Goal: Information Seeking & Learning: Learn about a topic

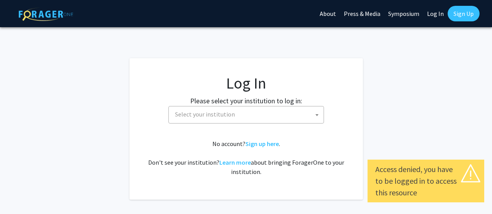
select select
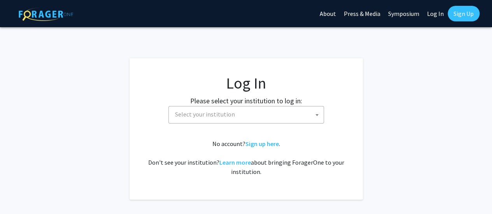
click at [226, 117] on span "Select your institution" at bounding box center [205, 114] width 60 height 8
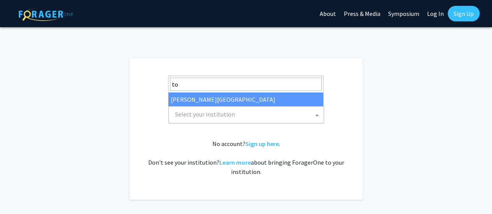
type input "t"
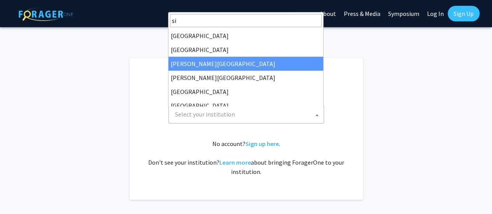
type input "s"
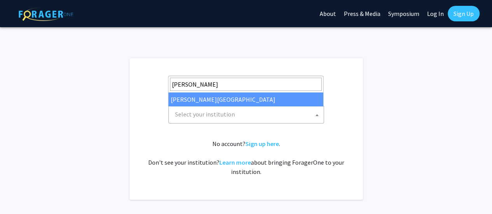
type input "[PERSON_NAME]"
select select "24"
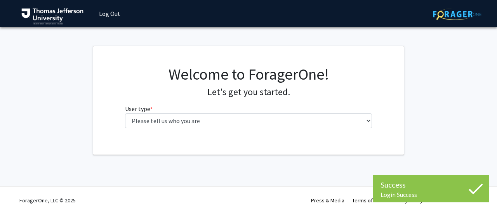
click at [221, 132] on div "Welcome to ForagerOne! Let's get you started. User type * required Please tell …" at bounding box center [248, 100] width 259 height 70
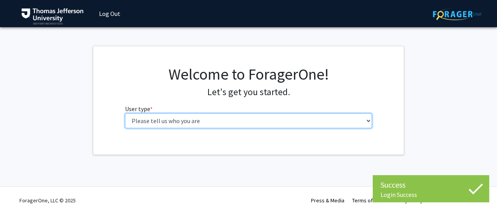
click at [197, 126] on select "Please tell us who you are Undergraduate Student Master's Student Doctoral Cand…" at bounding box center [249, 120] width 248 height 15
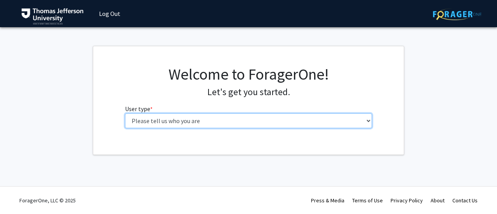
select select "3: doc"
click at [125, 113] on select "Please tell us who you are Undergraduate Student Master's Student Doctoral Cand…" at bounding box center [249, 120] width 248 height 15
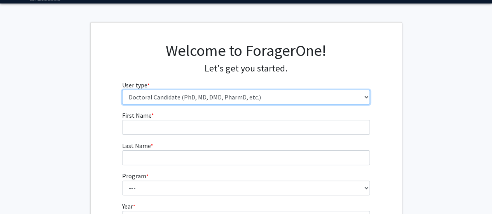
scroll to position [24, 0]
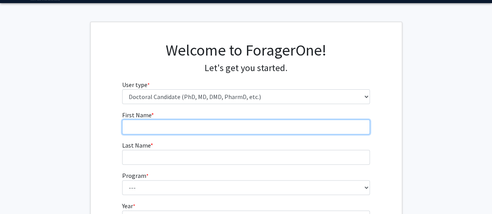
click at [196, 120] on input "First Name * required" at bounding box center [246, 127] width 248 height 15
type input "Niha"
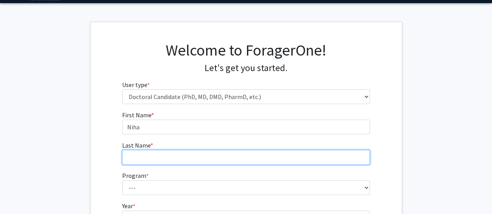
type input "Bozza"
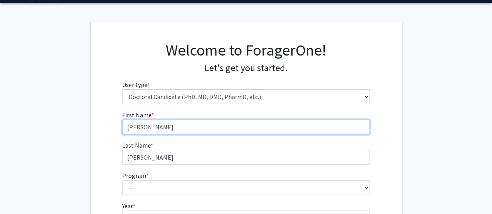
type input "Niharika"
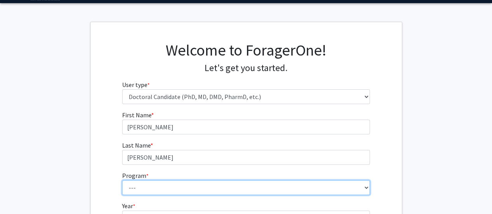
click at [134, 188] on select "--- Accelerated 3+3 BS in Health Sciences/Doctor of Occupational Therapy Accele…" at bounding box center [246, 187] width 248 height 15
select select "36: 777"
click at [122, 180] on select "--- Accelerated 3+3 BS in Health Sciences/Doctor of Occupational Therapy Accele…" at bounding box center [246, 187] width 248 height 15
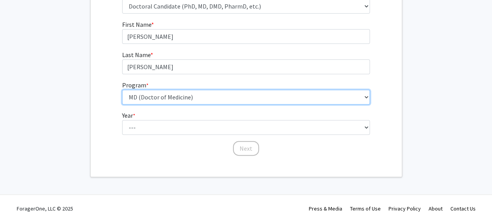
scroll to position [122, 0]
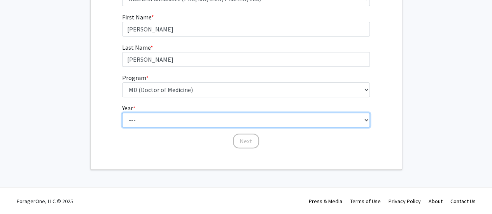
click at [135, 120] on select "--- First Year Second Year Third Year Fourth Year Fifth Year Sixth Year Seventh…" at bounding box center [246, 120] width 248 height 15
select select "1: first_year"
click at [122, 113] on select "--- First Year Second Year Third Year Fourth Year Fifth Year Sixth Year Seventh…" at bounding box center [246, 120] width 248 height 15
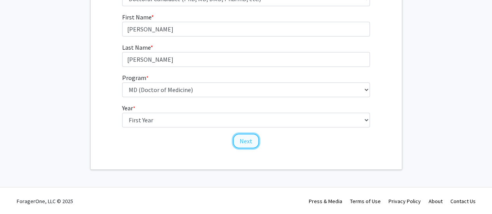
click at [236, 140] on button "Next" at bounding box center [246, 141] width 26 height 15
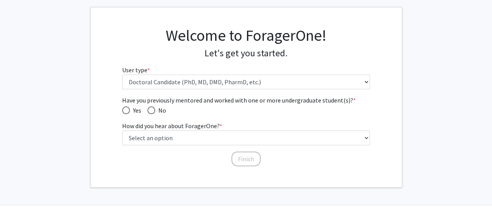
scroll to position [35, 0]
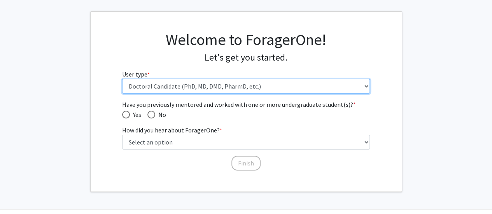
click at [170, 91] on select "Please tell us who you are Undergraduate Student Master's Student Doctoral Cand…" at bounding box center [246, 86] width 248 height 15
click at [122, 79] on select "Please tell us who you are Undergraduate Student Master's Student Doctoral Cand…" at bounding box center [246, 86] width 248 height 15
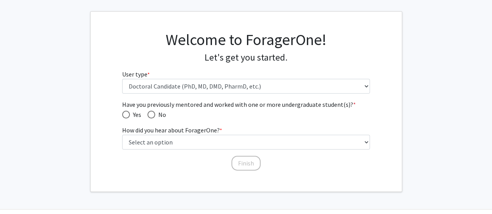
click at [153, 118] on span "Have you previously mentored and worked with one or more undergraduate student(…" at bounding box center [151, 115] width 8 height 8
click at [153, 118] on input "No" at bounding box center [151, 115] width 8 height 8
radio input "true"
click at [185, 131] on label "How did you hear about ForagerOne? * required" at bounding box center [172, 130] width 100 height 9
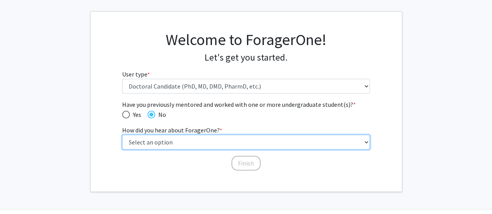
click at [185, 135] on select "Select an option Peer/student recommendation Faculty/staff recommendation Unive…" at bounding box center [246, 142] width 248 height 15
click at [174, 139] on select "Select an option Peer/student recommendation Faculty/staff recommendation Unive…" at bounding box center [246, 142] width 248 height 15
select select "2: faculty_recommendation"
click at [122, 135] on select "Select an option Peer/student recommendation Faculty/staff recommendation Unive…" at bounding box center [246, 142] width 248 height 15
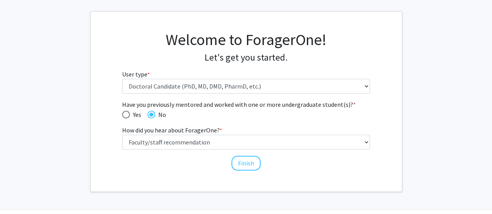
click at [261, 165] on div "Have you previously mentored and worked with one or more undergraduate student(…" at bounding box center [245, 135] width 259 height 71
click at [246, 164] on button "Finish" at bounding box center [245, 163] width 29 height 15
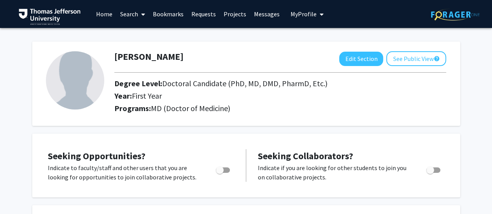
drag, startPoint x: 323, startPoint y: 87, endPoint x: 113, endPoint y: 84, distance: 209.8
click at [113, 84] on div "Degree Level: Doctoral Candidate (PhD, MD, DMD, PharmD, Etc.)" at bounding box center [250, 85] width 284 height 12
copy h2 "Degree Level: Doctoral Candidate (PhD, MD, DMD, PharmD, Etc.)"
click at [221, 166] on span "Toggle" at bounding box center [220, 170] width 8 height 8
click at [220, 173] on input "Are you actively seeking opportunities?" at bounding box center [219, 173] width 0 height 0
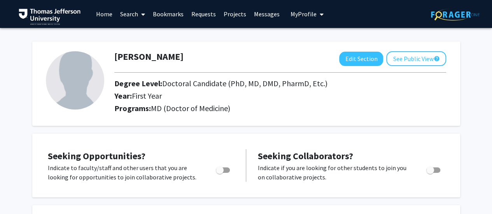
checkbox input "true"
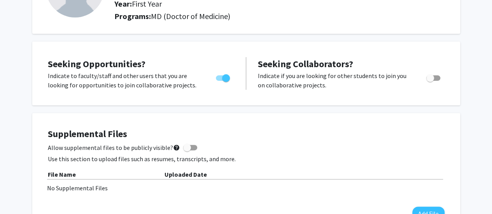
scroll to position [93, 0]
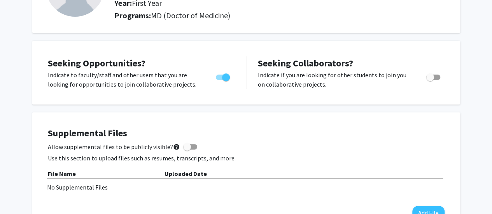
click at [435, 78] on span "Toggle" at bounding box center [433, 77] width 14 height 5
click at [430, 80] on input "Would you like to receive other student requests to work with you?" at bounding box center [429, 80] width 0 height 0
checkbox input "true"
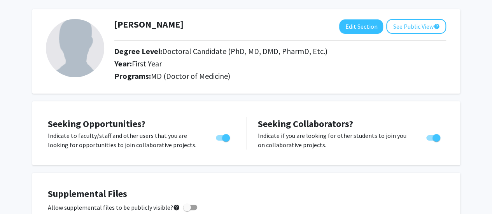
scroll to position [0, 0]
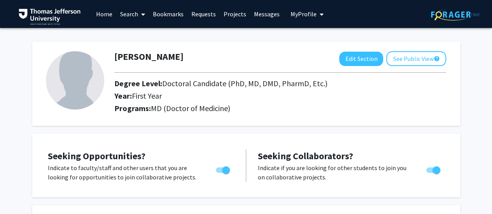
click at [117, 19] on link "Search" at bounding box center [132, 13] width 33 height 27
click at [135, 34] on span "Faculty/Staff" at bounding box center [144, 36] width 57 height 16
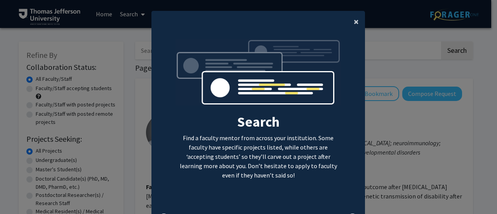
click at [350, 20] on button "×" at bounding box center [356, 22] width 17 height 22
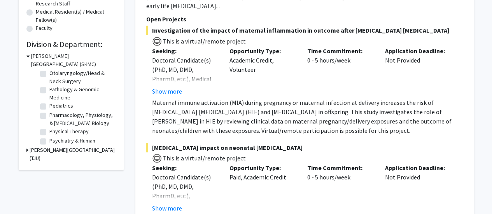
scroll to position [267, 0]
click at [49, 109] on label "Pediatrics" at bounding box center [61, 105] width 24 height 8
click at [49, 106] on input "Pediatrics" at bounding box center [51, 103] width 5 height 5
checkbox input "true"
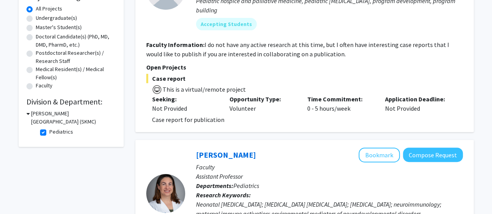
scroll to position [143, 0]
click at [49, 131] on label "Pediatrics" at bounding box center [61, 131] width 24 height 8
click at [49, 131] on input "Pediatrics" at bounding box center [51, 129] width 5 height 5
checkbox input "false"
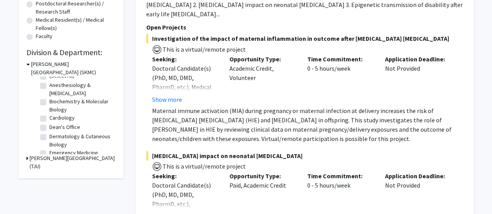
scroll to position [355, 0]
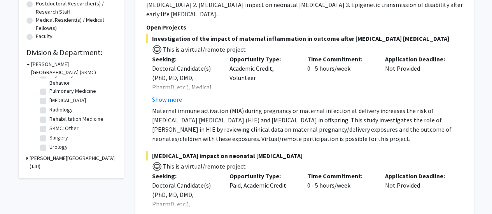
click at [49, 139] on label "Surgery" at bounding box center [58, 138] width 19 height 8
click at [49, 139] on input "Surgery" at bounding box center [51, 136] width 5 height 5
checkbox input "true"
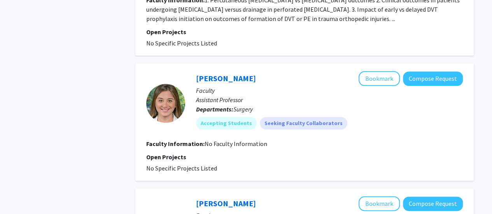
scroll to position [429, 0]
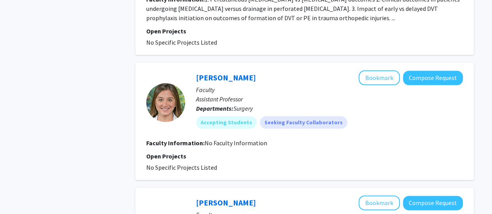
click at [253, 156] on p "Open Projects" at bounding box center [304, 156] width 316 height 9
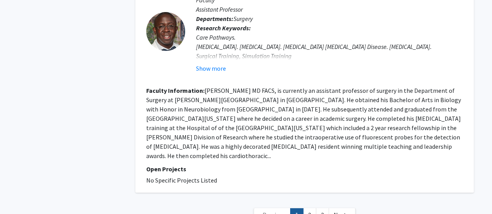
scroll to position [1385, 0]
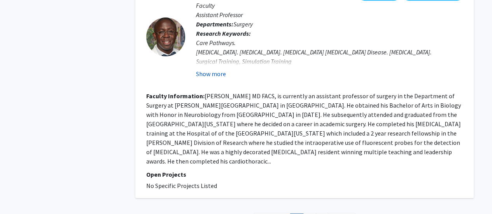
click at [212, 78] on button "Show more" at bounding box center [211, 73] width 30 height 9
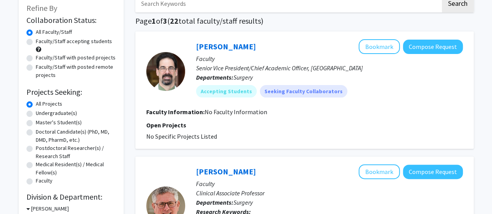
scroll to position [48, 0]
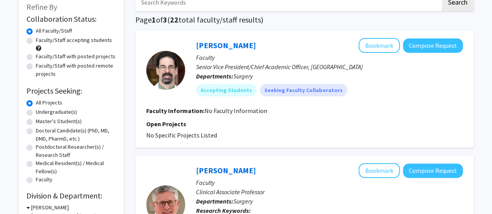
click at [36, 59] on label "Faculty/Staff with posted projects" at bounding box center [76, 56] width 80 height 8
click at [36, 58] on input "Faculty/Staff with posted projects" at bounding box center [38, 54] width 5 height 5
radio input "true"
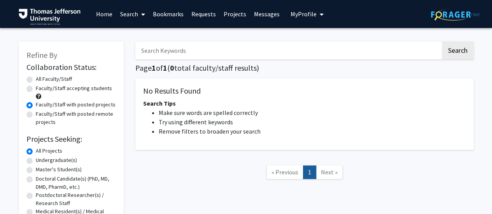
click at [36, 90] on label "Faculty/Staff accepting students" at bounding box center [74, 88] width 76 height 8
click at [36, 89] on input "Faculty/Staff accepting students" at bounding box center [38, 86] width 5 height 5
radio input "true"
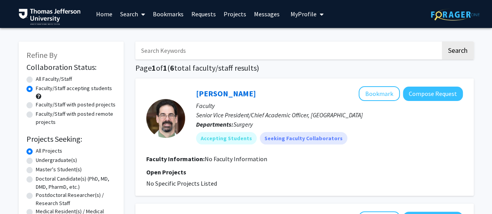
click at [36, 106] on label "Faculty/Staff with posted projects" at bounding box center [76, 105] width 80 height 8
click at [36, 106] on input "Faculty/Staff with posted projects" at bounding box center [38, 103] width 5 height 5
radio input "true"
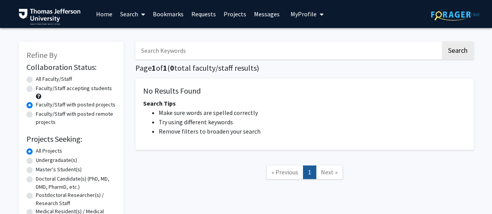
click at [236, 14] on link "Projects" at bounding box center [235, 13] width 30 height 27
click at [235, 18] on link "Projects" at bounding box center [235, 13] width 30 height 27
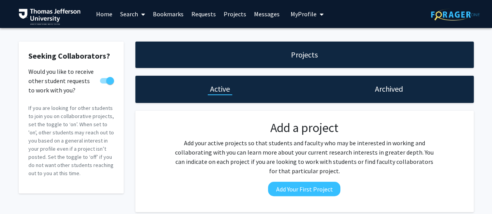
scroll to position [39, 0]
